Goal: Subscribe to service/newsletter

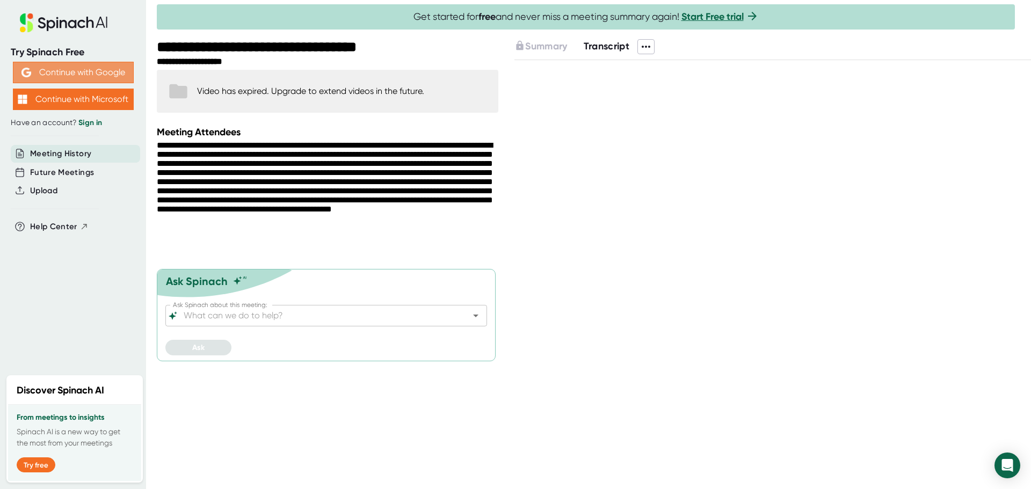
click at [53, 65] on button "Continue with Google" at bounding box center [73, 72] width 121 height 21
